Goal: Task Accomplishment & Management: Manage account settings

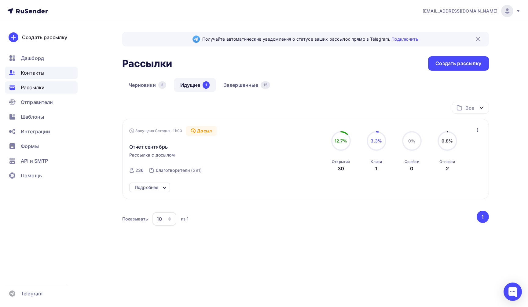
click at [39, 77] on div "Контакты" at bounding box center [41, 73] width 73 height 12
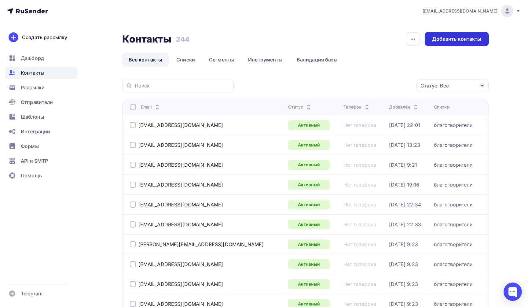
click at [452, 40] on div "Добавить контакты" at bounding box center [456, 38] width 49 height 7
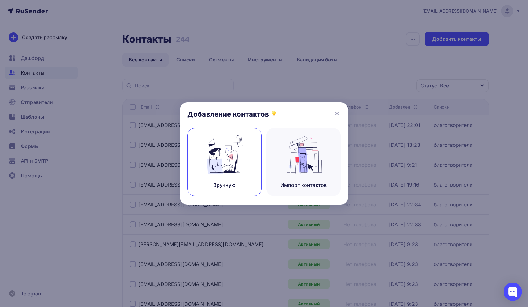
click at [230, 163] on img at bounding box center [224, 154] width 41 height 39
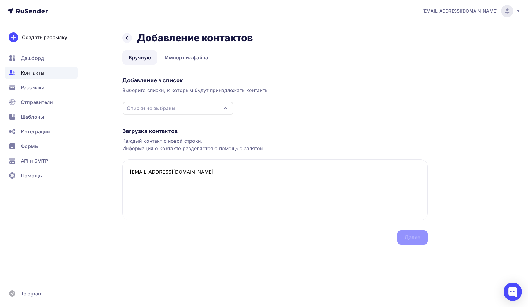
click at [176, 104] on div "Списки не выбраны" at bounding box center [178, 107] width 111 height 13
type textarea "[EMAIL_ADDRESS][DOMAIN_NAME]"
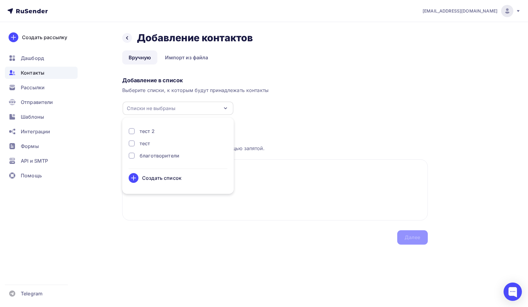
click at [168, 156] on div "благотворители" at bounding box center [160, 155] width 40 height 7
click at [420, 237] on div "Далее" at bounding box center [413, 237] width 16 height 7
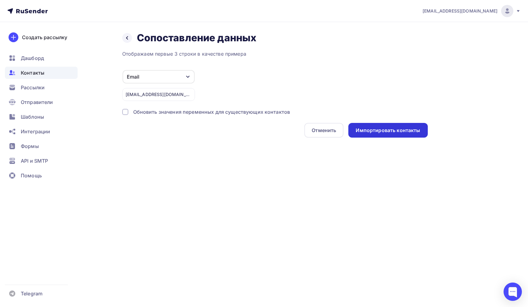
click at [374, 132] on div "Импортировать контакты" at bounding box center [388, 130] width 64 height 7
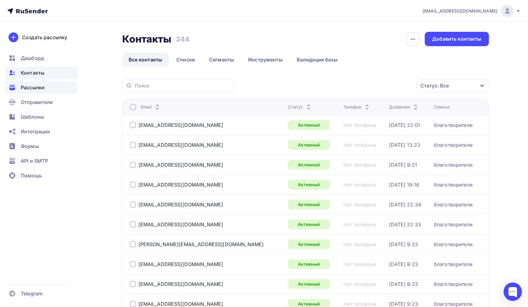
click at [40, 90] on span "Рассылки" at bounding box center [33, 87] width 24 height 7
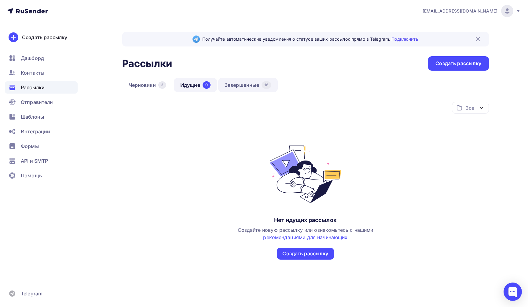
click at [250, 84] on link "Завершенные 16" at bounding box center [248, 85] width 60 height 14
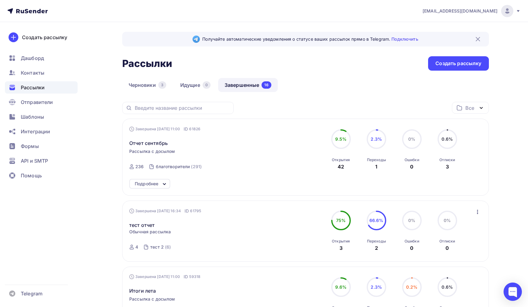
click at [29, 15] on nav "[EMAIL_ADDRESS][DOMAIN_NAME] Аккаунт Тарифы Выйти Создать рассылку [GEOGRAPHIC_…" at bounding box center [264, 11] width 528 height 22
click at [30, 9] on icon at bounding box center [27, 10] width 40 height 7
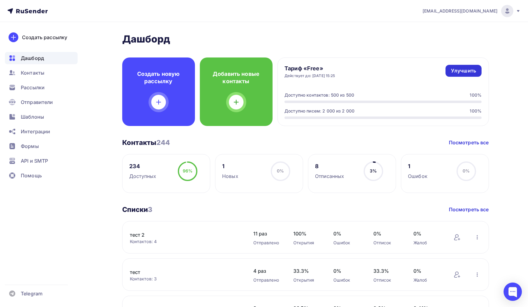
click at [460, 72] on div "Улучшить" at bounding box center [463, 70] width 25 height 7
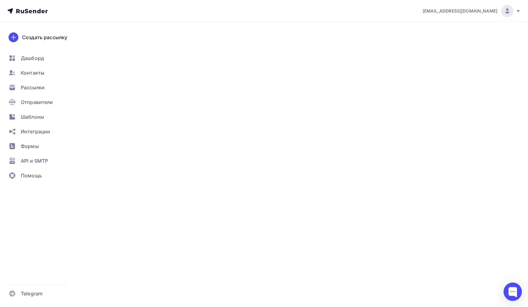
type input "500"
type input "100"
